Goal: Information Seeking & Learning: Learn about a topic

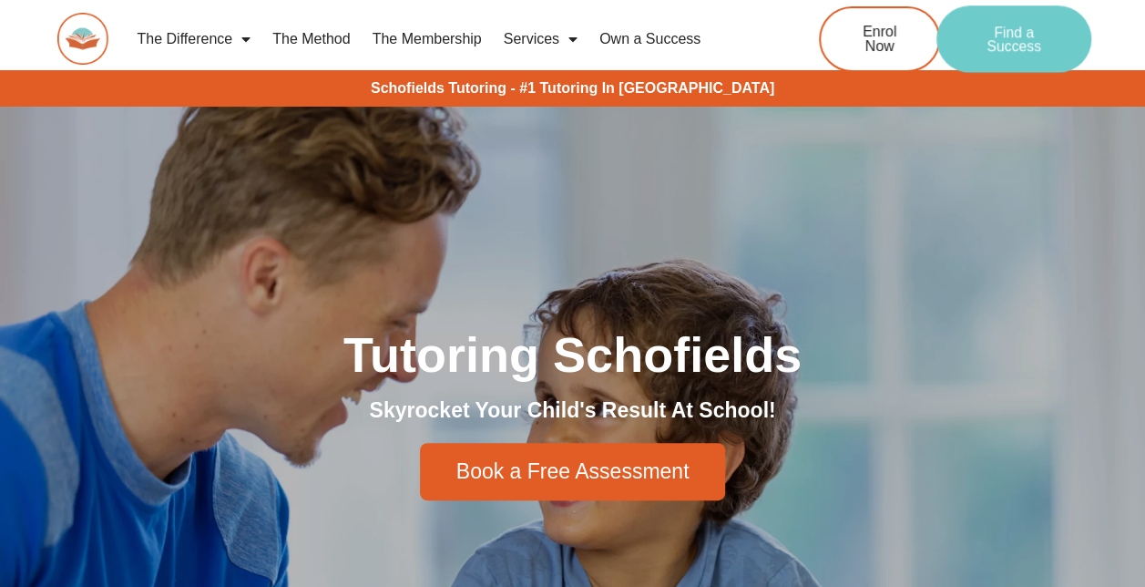
click at [1008, 40] on span "Find a Success" at bounding box center [1014, 39] width 97 height 29
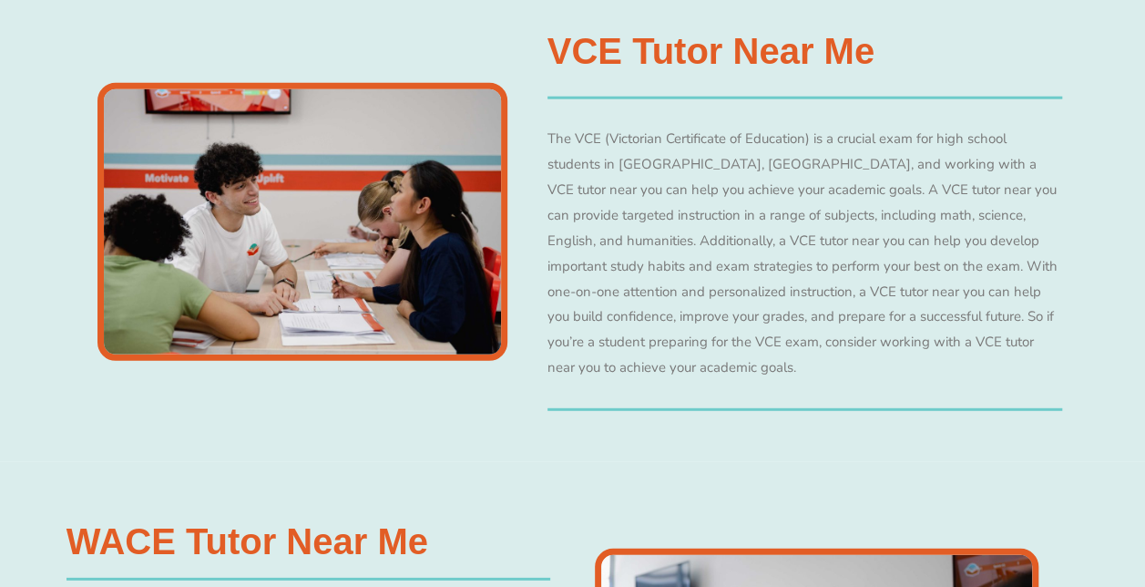
scroll to position [5650, 0]
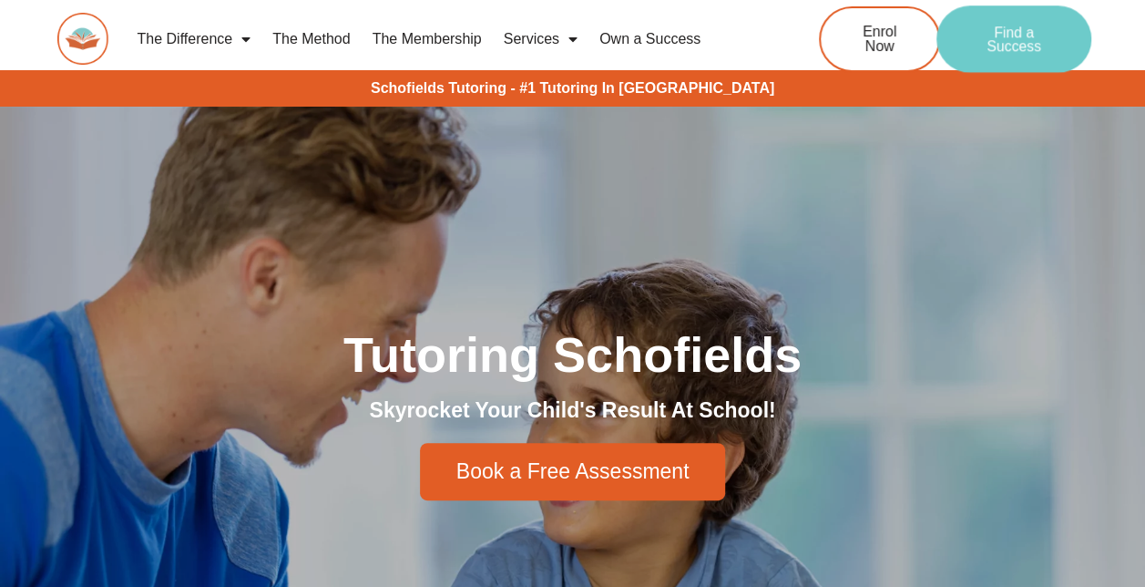
click at [1019, 26] on span "Find a Success" at bounding box center [1014, 39] width 97 height 29
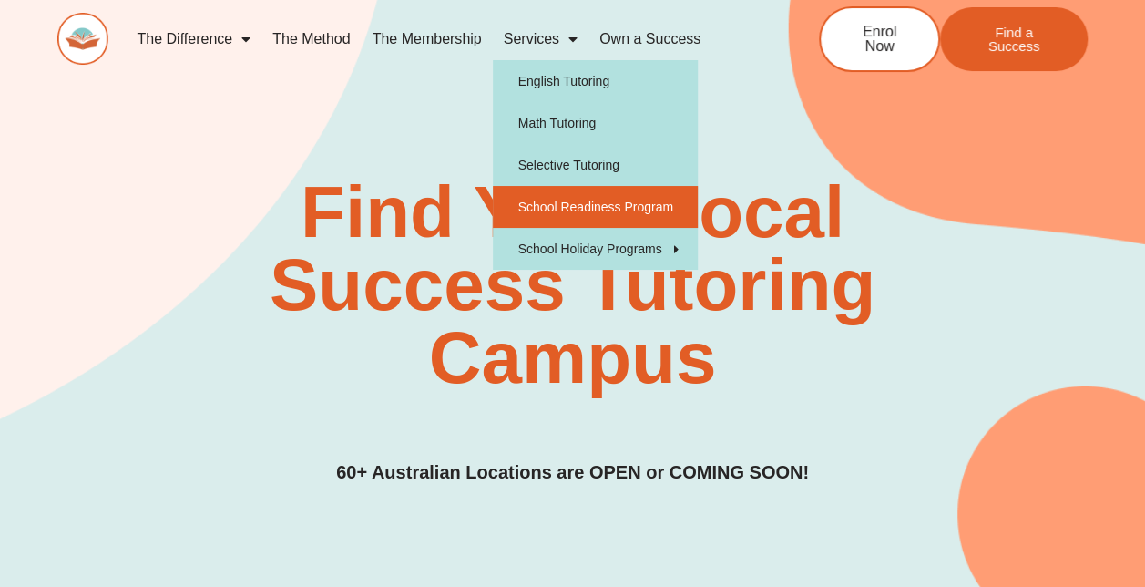
click at [566, 202] on link "School Readiness Program" at bounding box center [595, 207] width 205 height 42
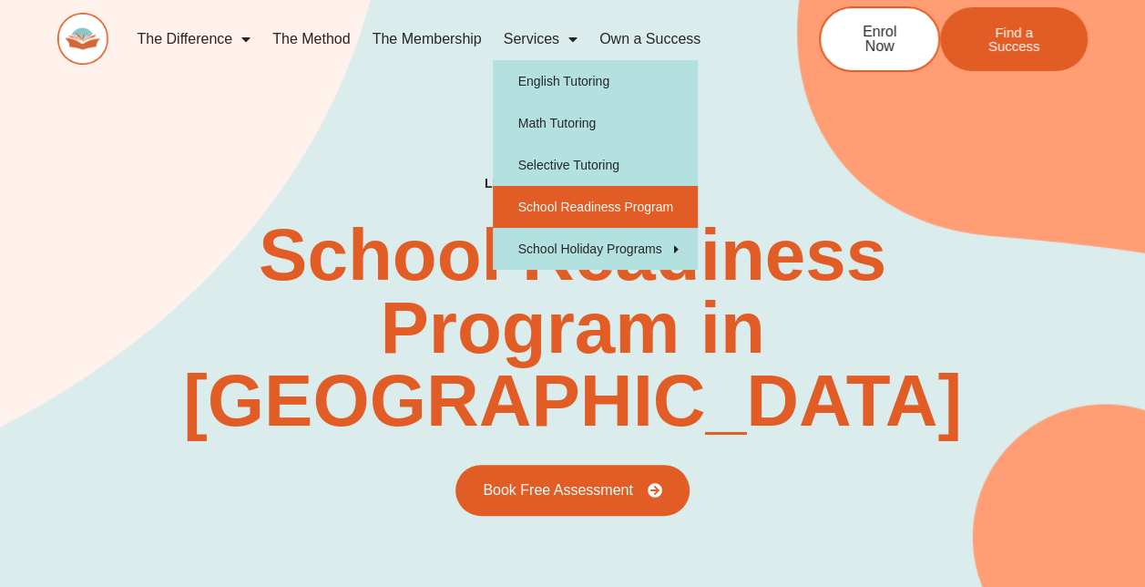
click at [561, 40] on span "Menu" at bounding box center [568, 39] width 18 height 33
click at [556, 43] on link "Services" at bounding box center [541, 39] width 96 height 42
click at [545, 41] on link "Services" at bounding box center [541, 39] width 96 height 42
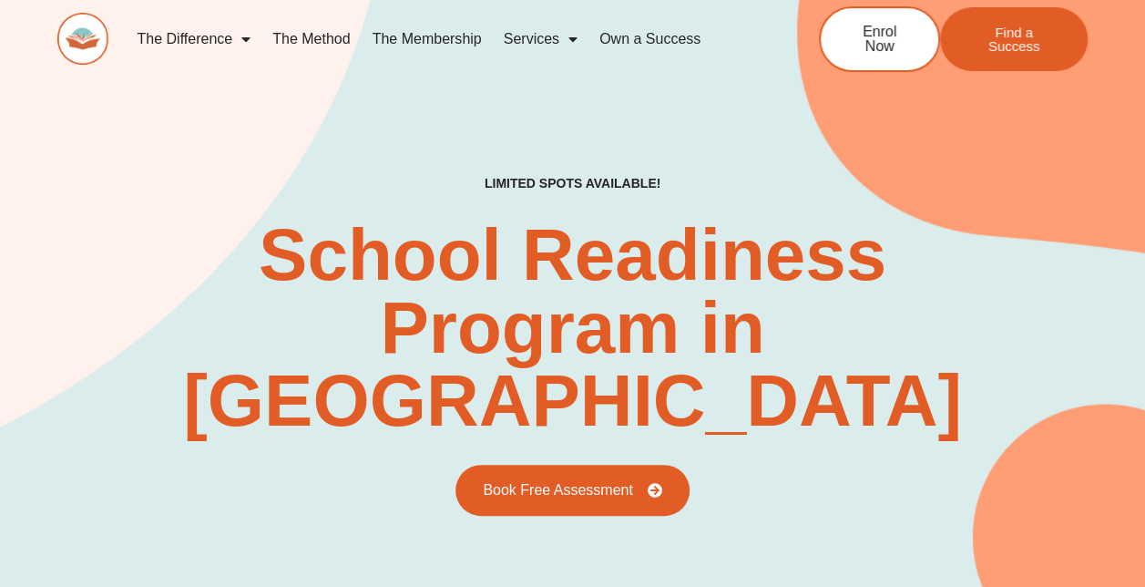
click at [572, 38] on span "Menu" at bounding box center [568, 39] width 18 height 33
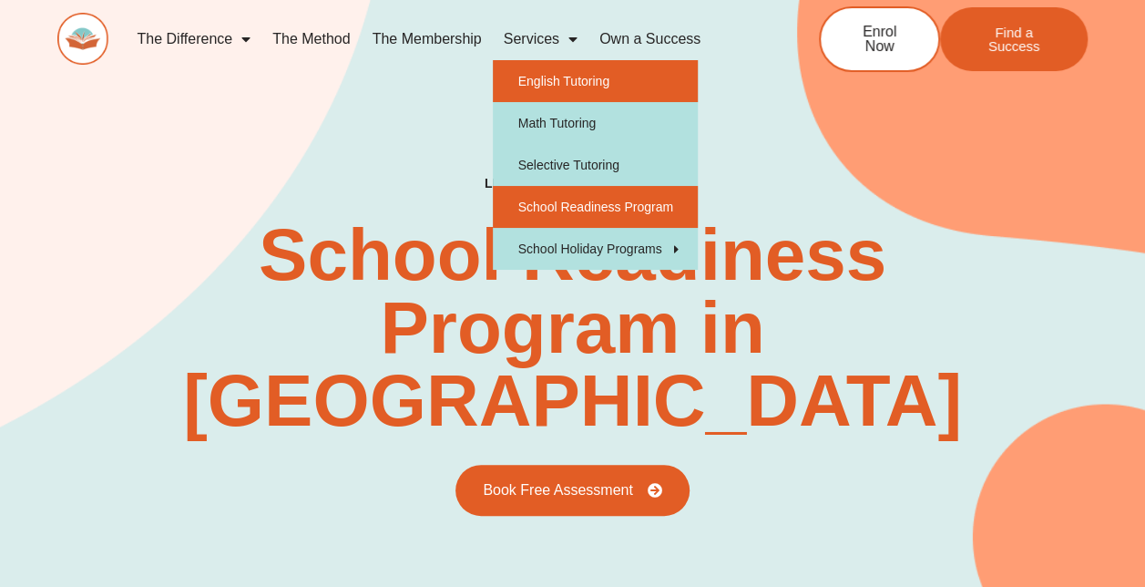
click at [572, 77] on link "English Tutoring" at bounding box center [595, 81] width 205 height 42
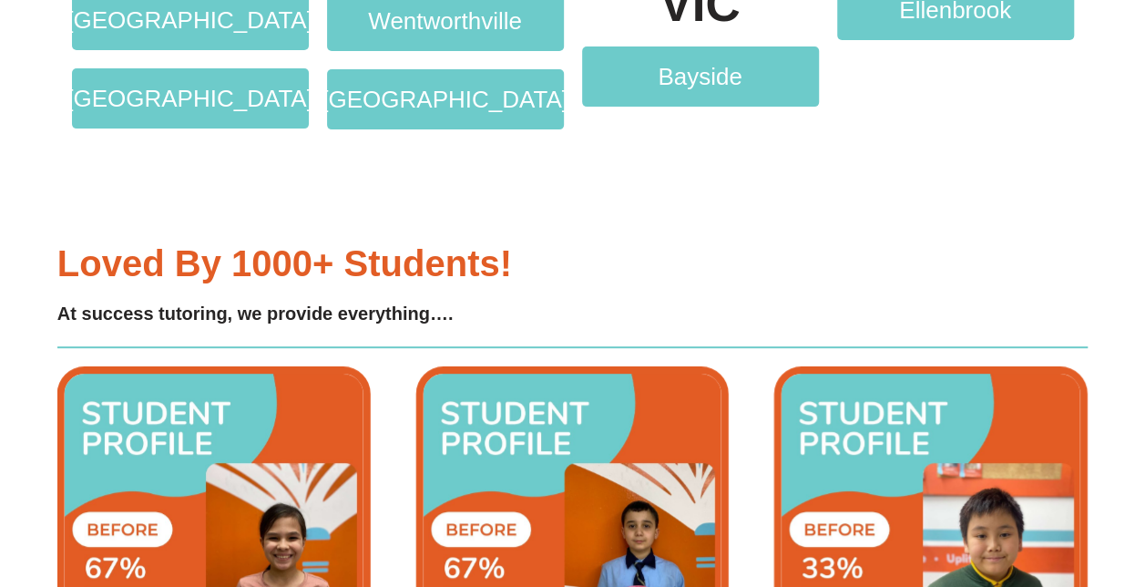
scroll to position [3645, 0]
